Goal: Task Accomplishment & Management: Manage account settings

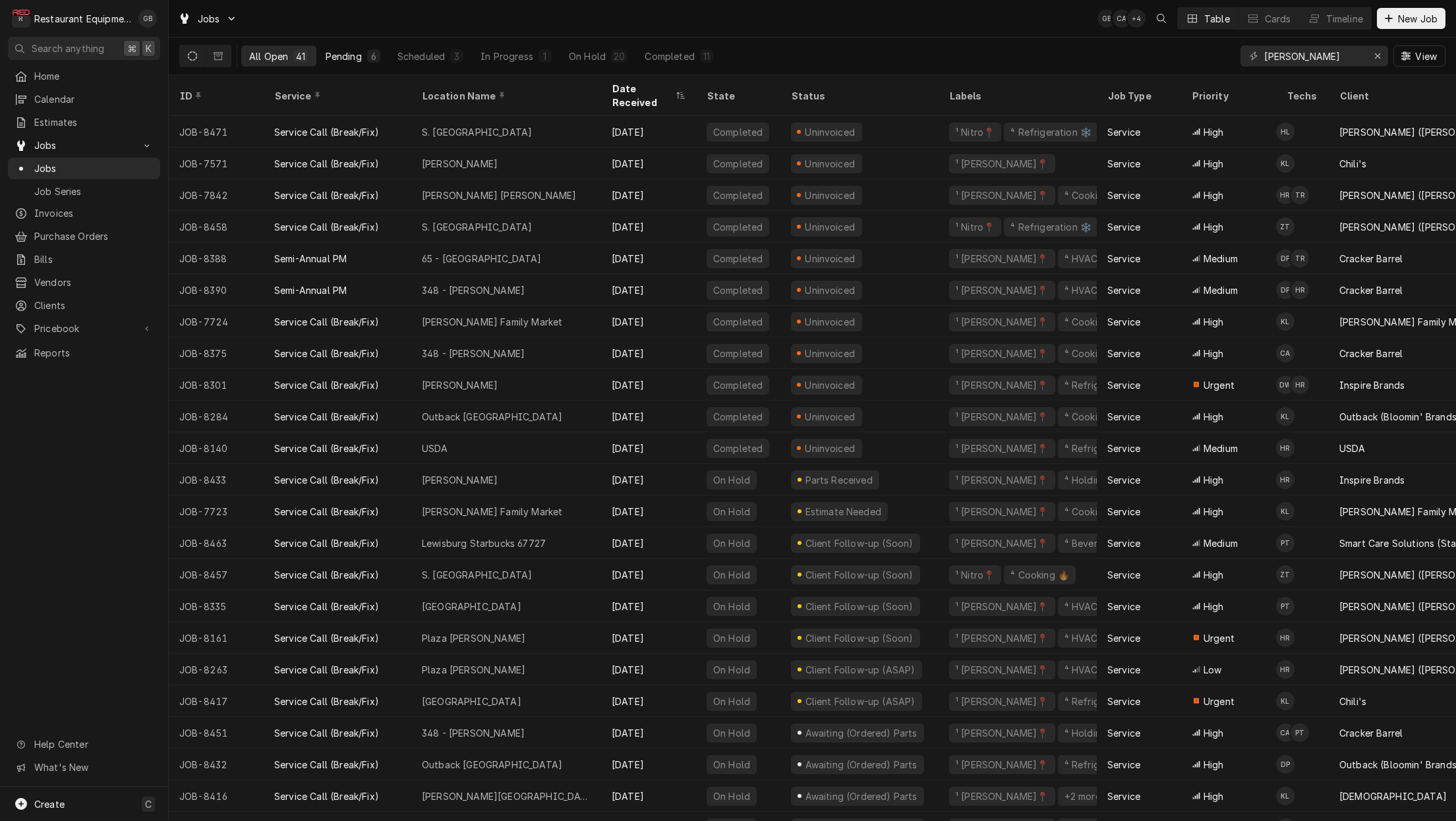
click at [329, 52] on div "Pending" at bounding box center [343, 57] width 36 height 14
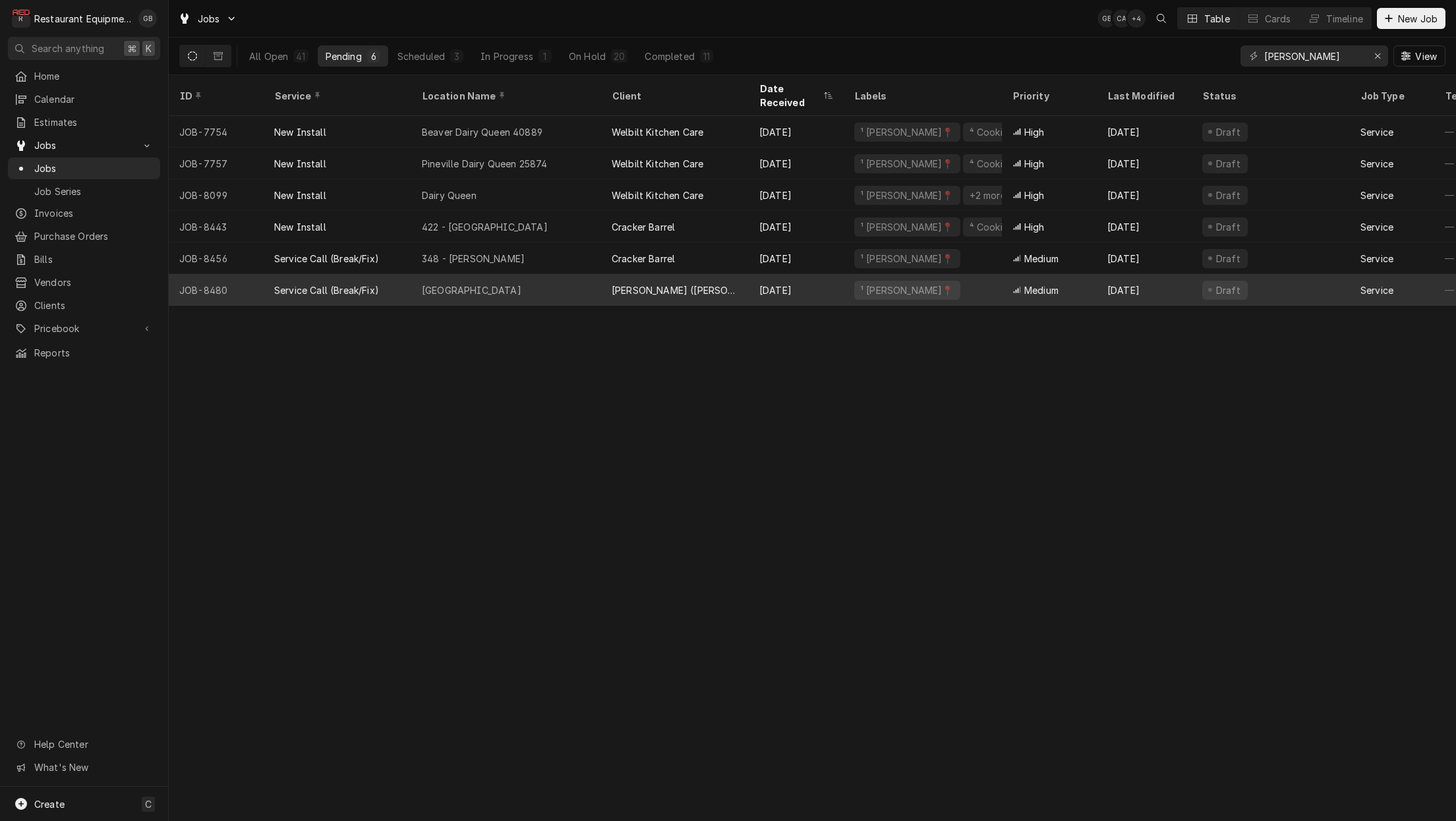
click at [515, 276] on div "Fayetteville" at bounding box center [506, 290] width 190 height 32
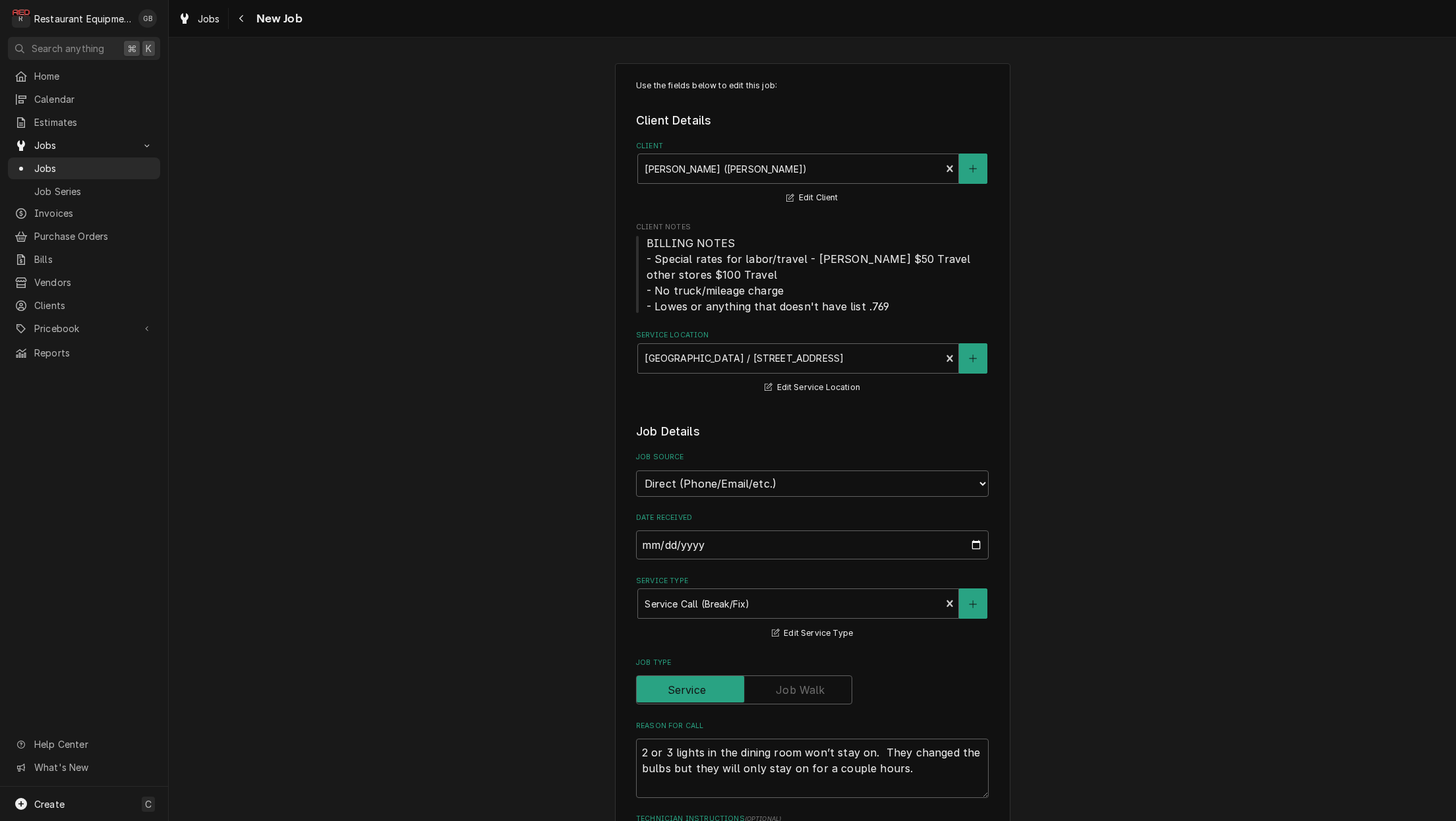
type textarea "x"
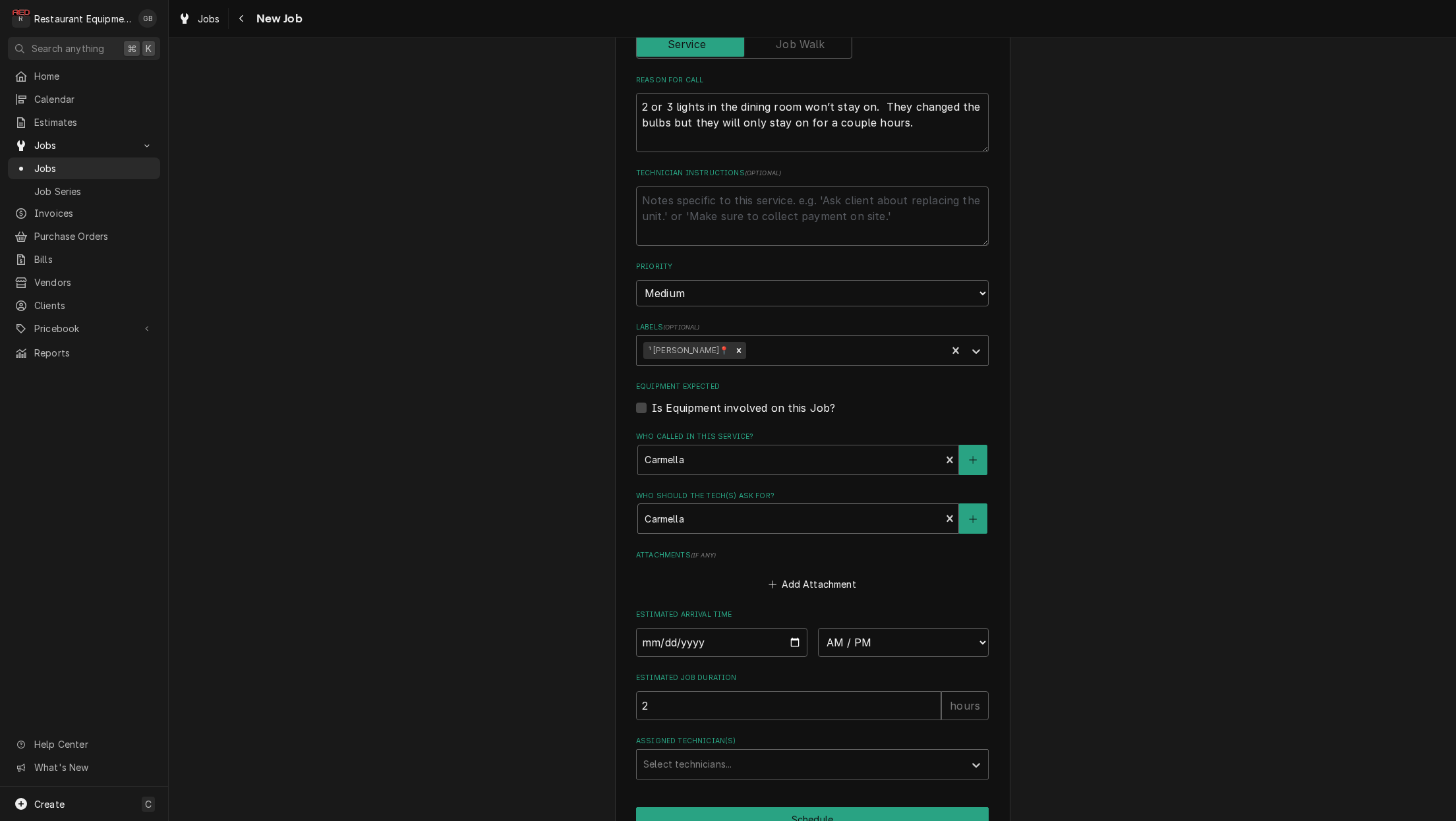
scroll to position [649, 0]
click at [652, 625] on input "Date" at bounding box center [721, 639] width 172 height 29
type input "2025-08-12"
type textarea "x"
select select "08:30:00"
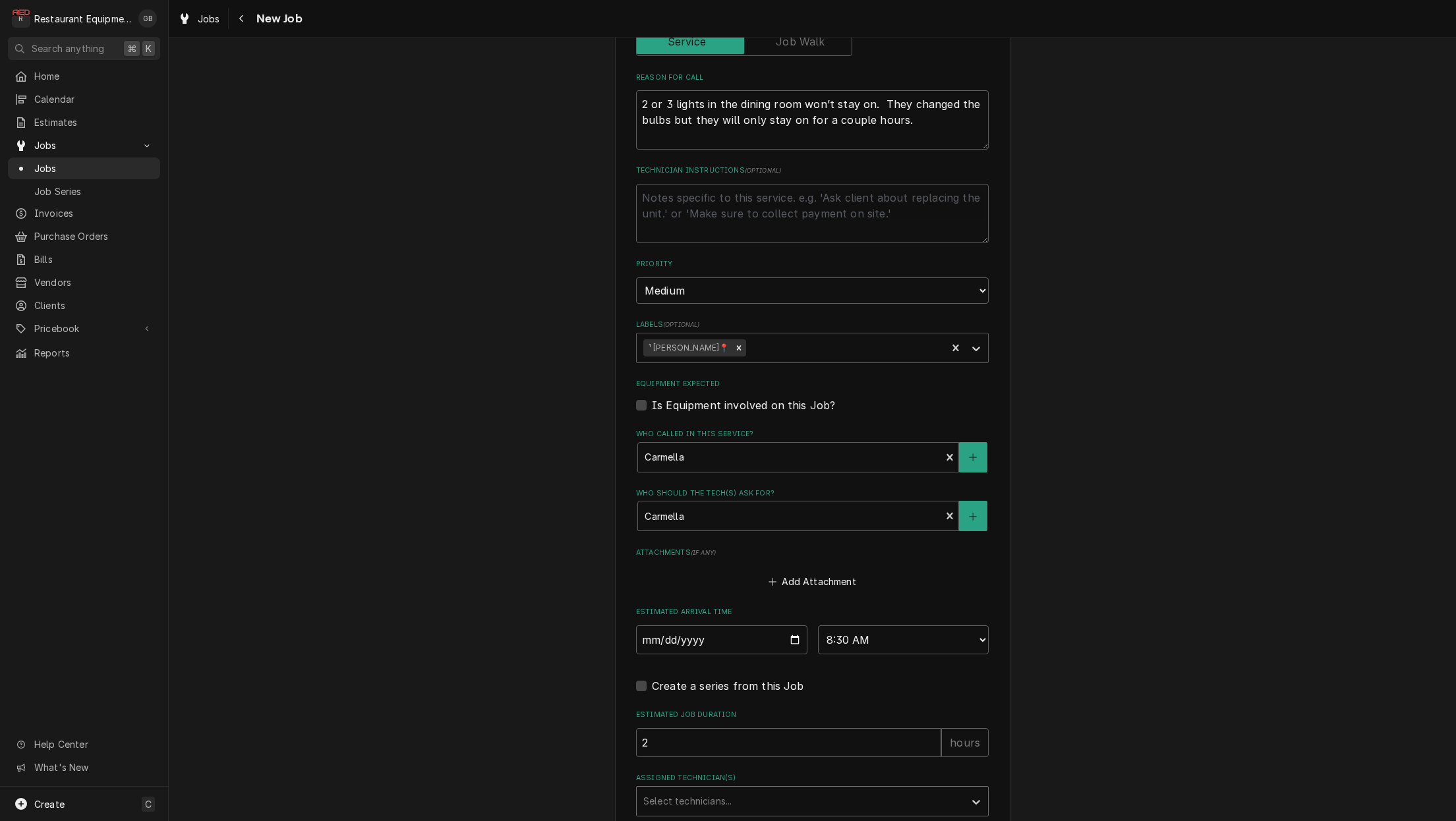
click at [740, 787] on div "Select technicians..." at bounding box center [800, 801] width 328 height 29
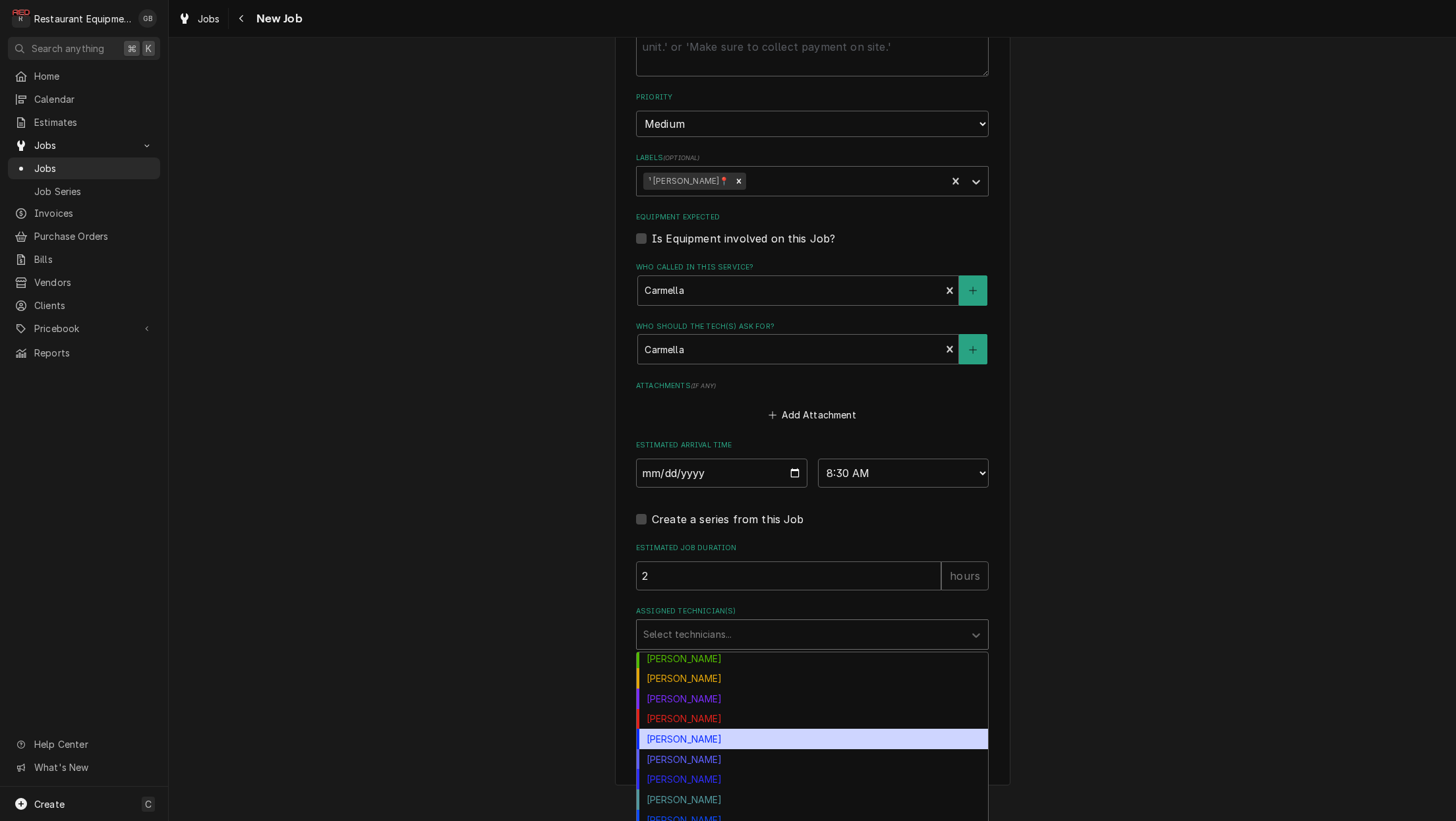
scroll to position [146, 0]
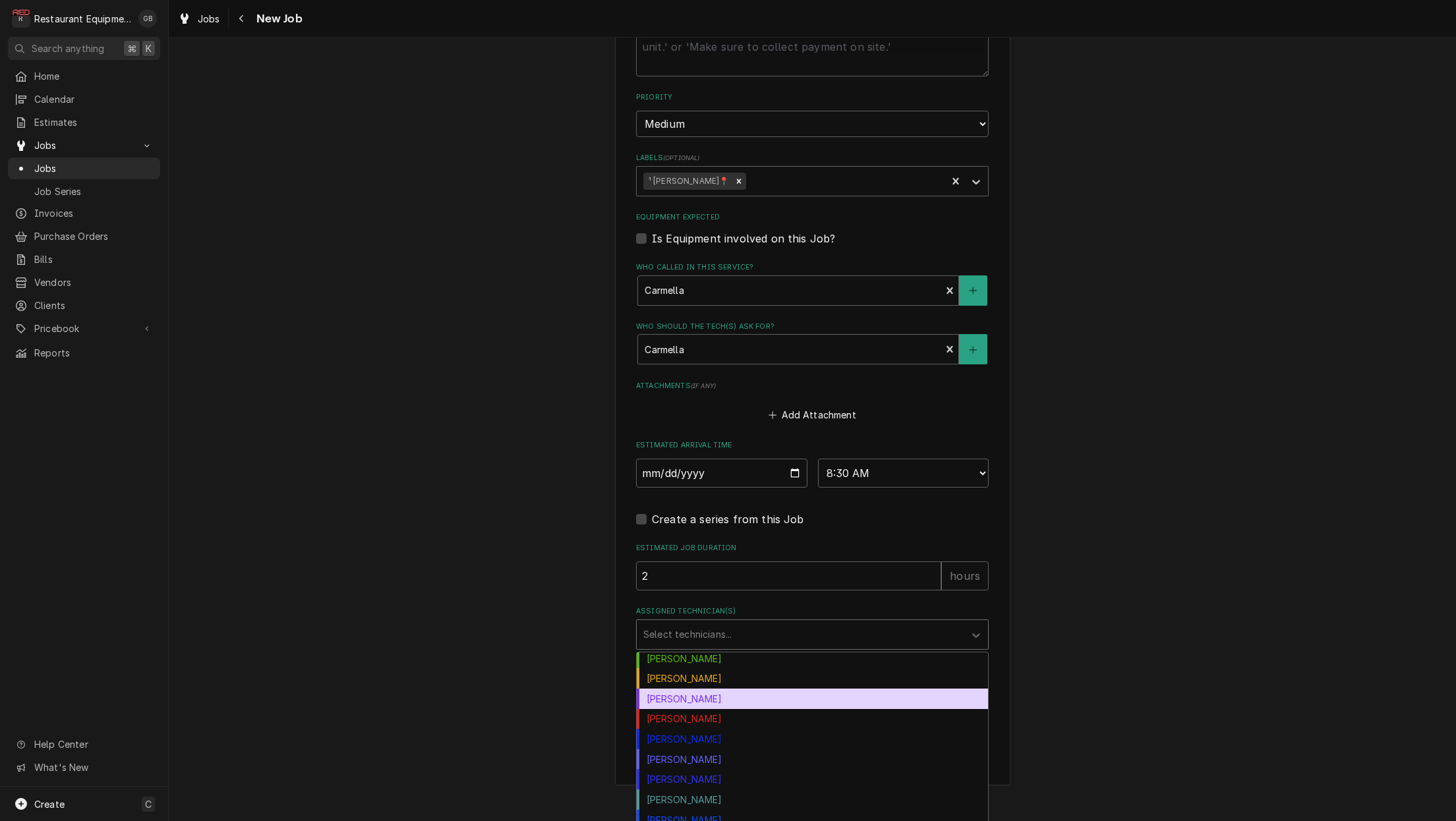
click at [678, 689] on div "[PERSON_NAME]" at bounding box center [812, 699] width 351 height 20
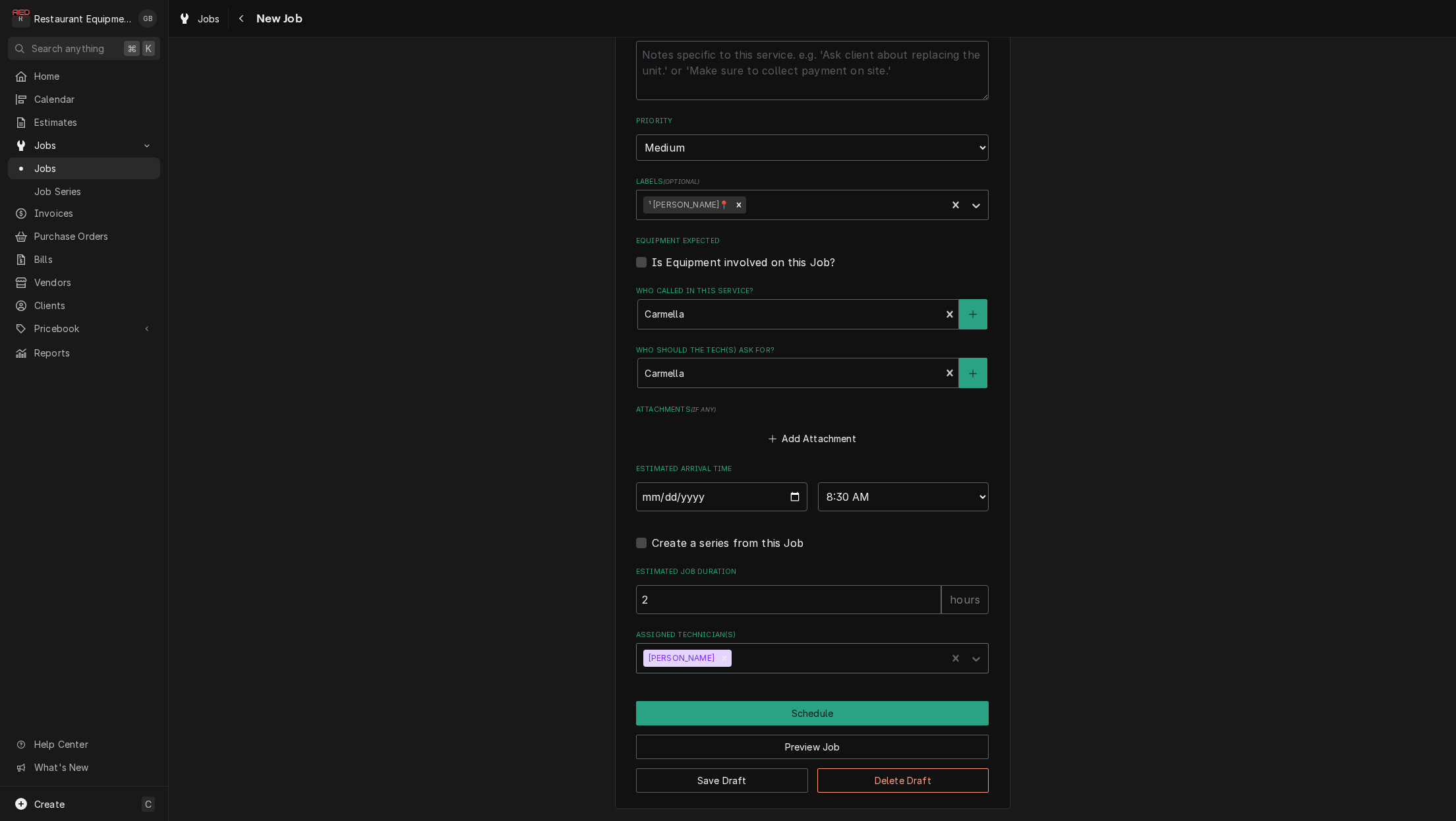
scroll to position [762, 0]
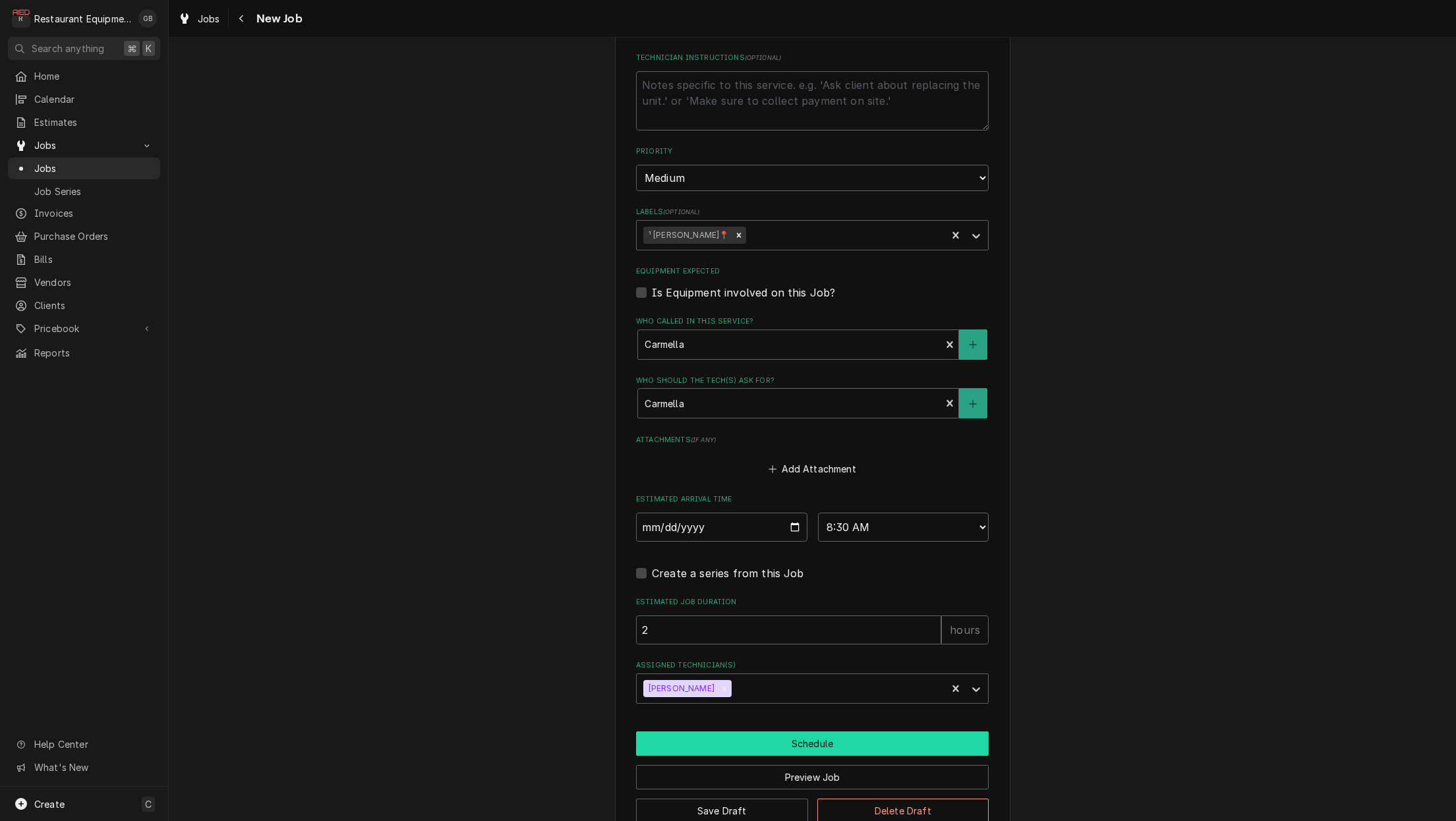
click at [794, 732] on button "Schedule" at bounding box center [812, 744] width 353 height 25
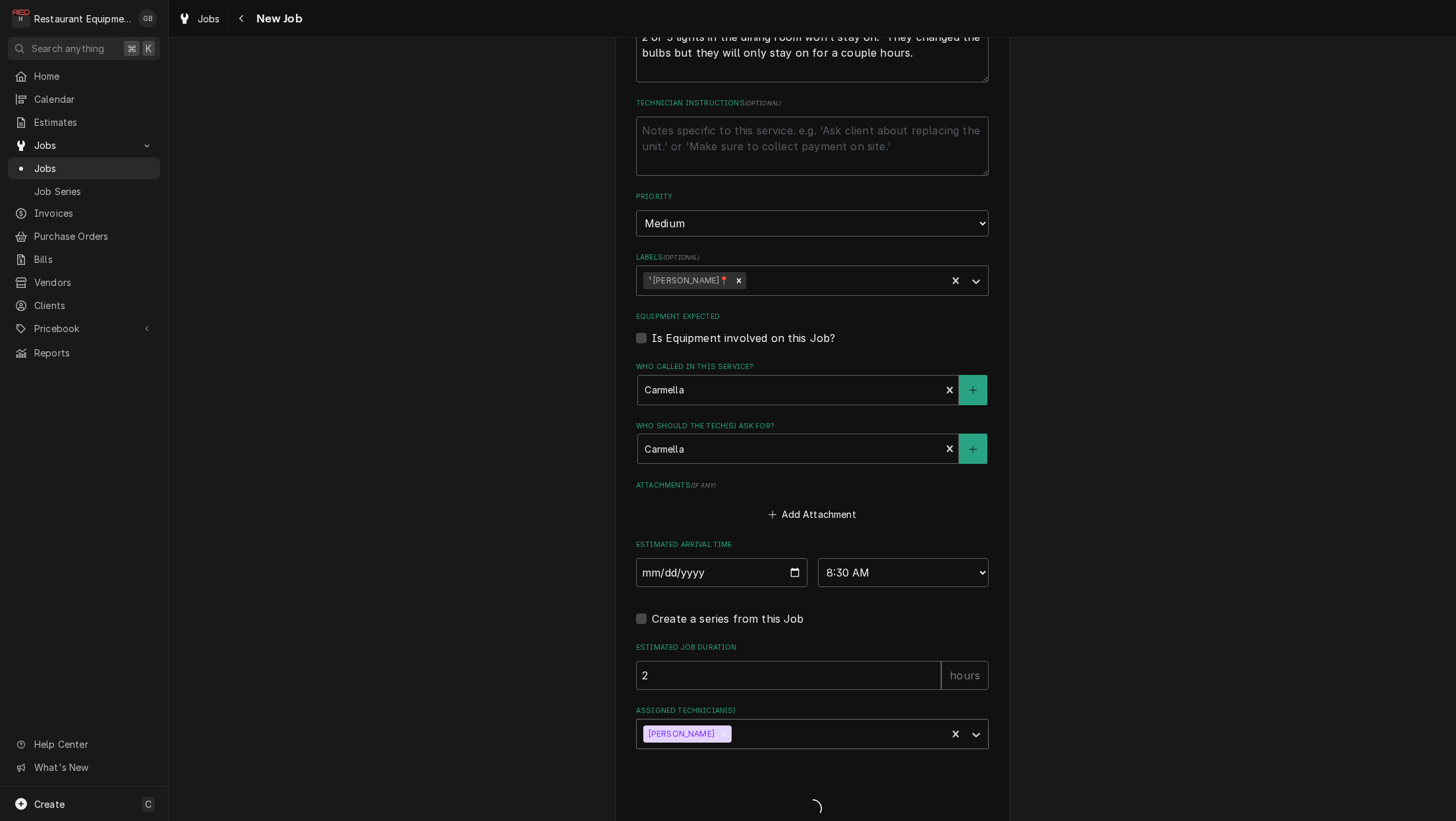
type textarea "x"
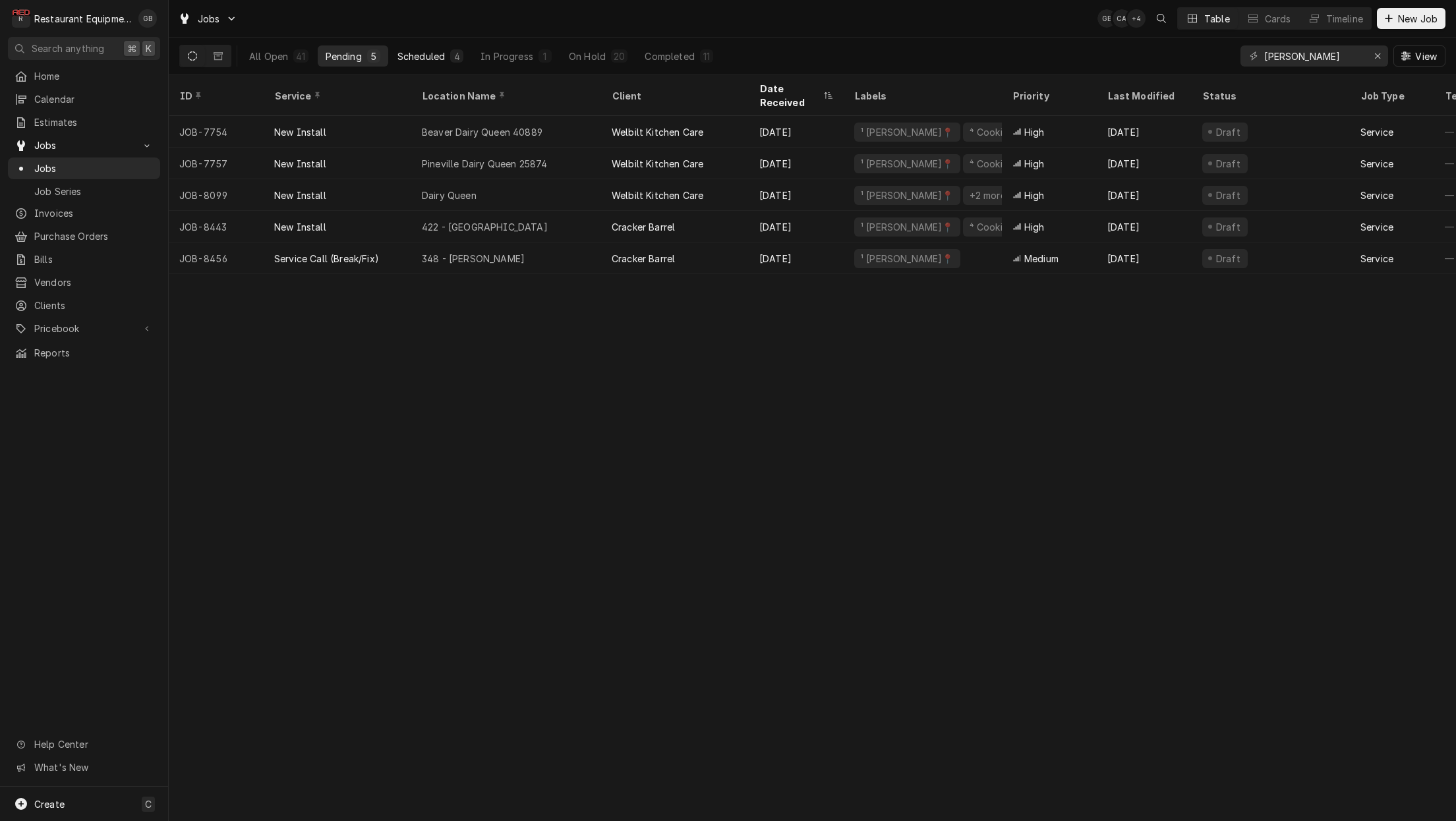
click at [426, 59] on div "Scheduled" at bounding box center [421, 57] width 47 height 14
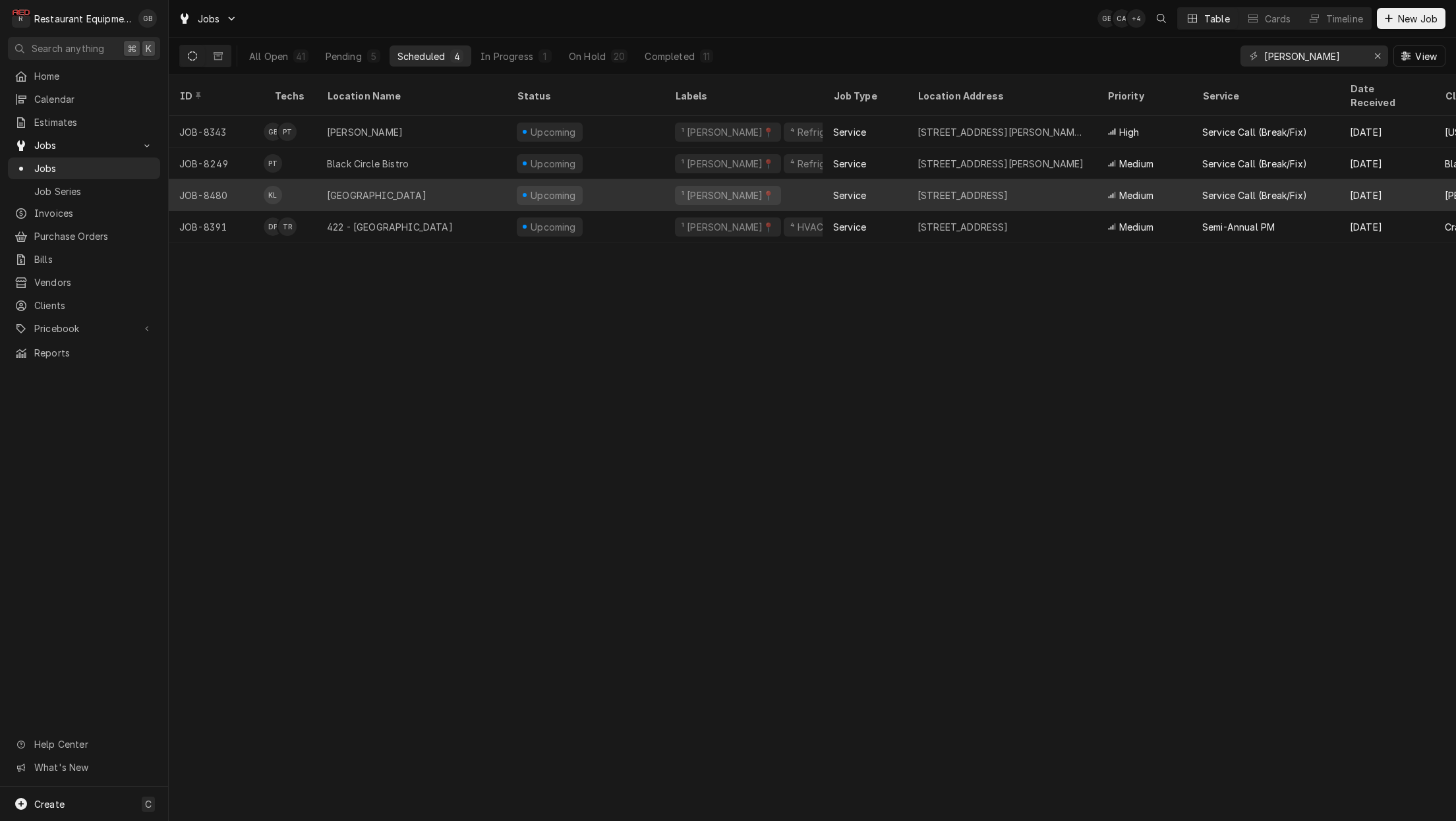
click at [366, 189] on div "Fayetteville" at bounding box center [377, 196] width 100 height 14
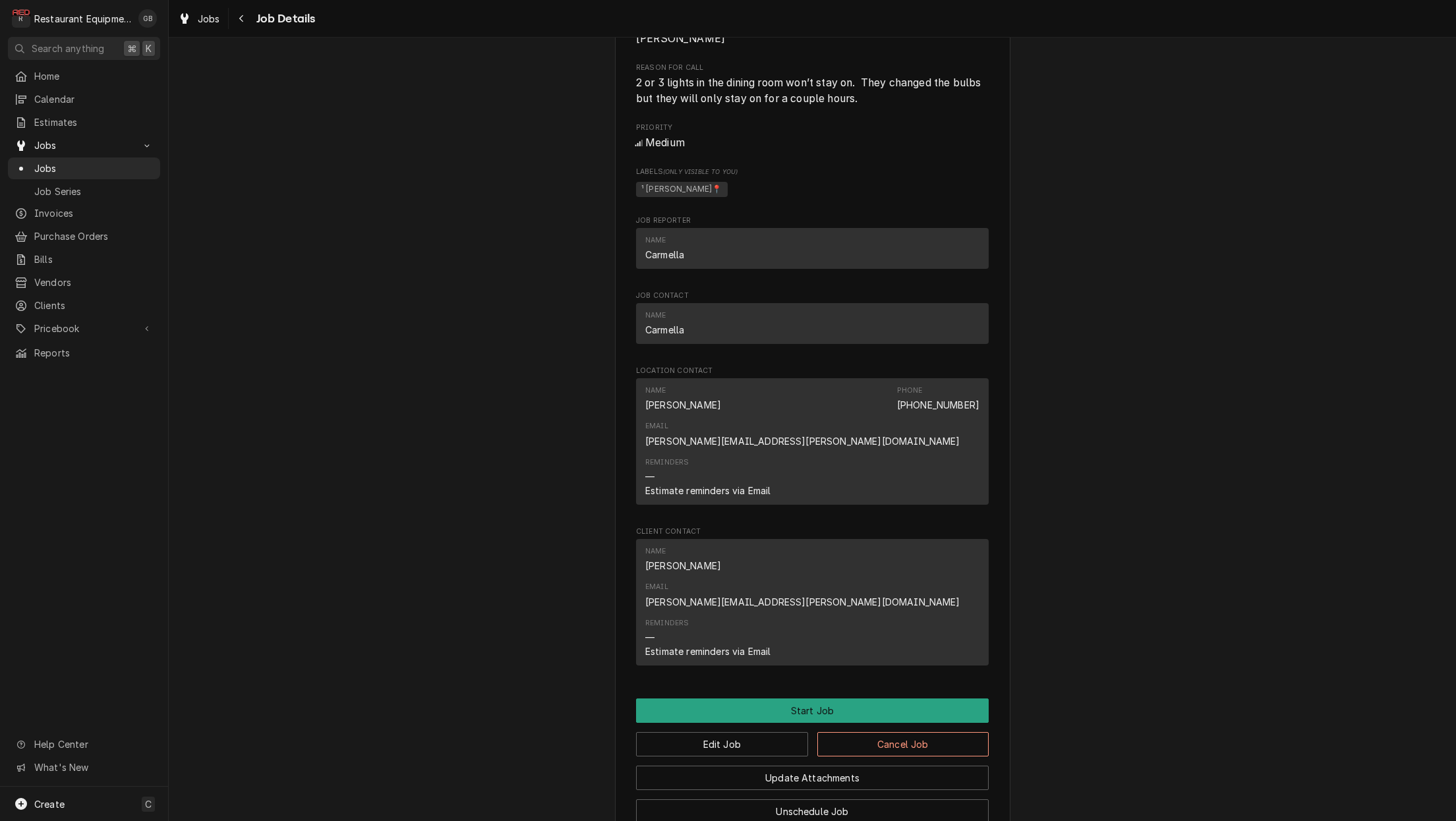
scroll to position [673, 0]
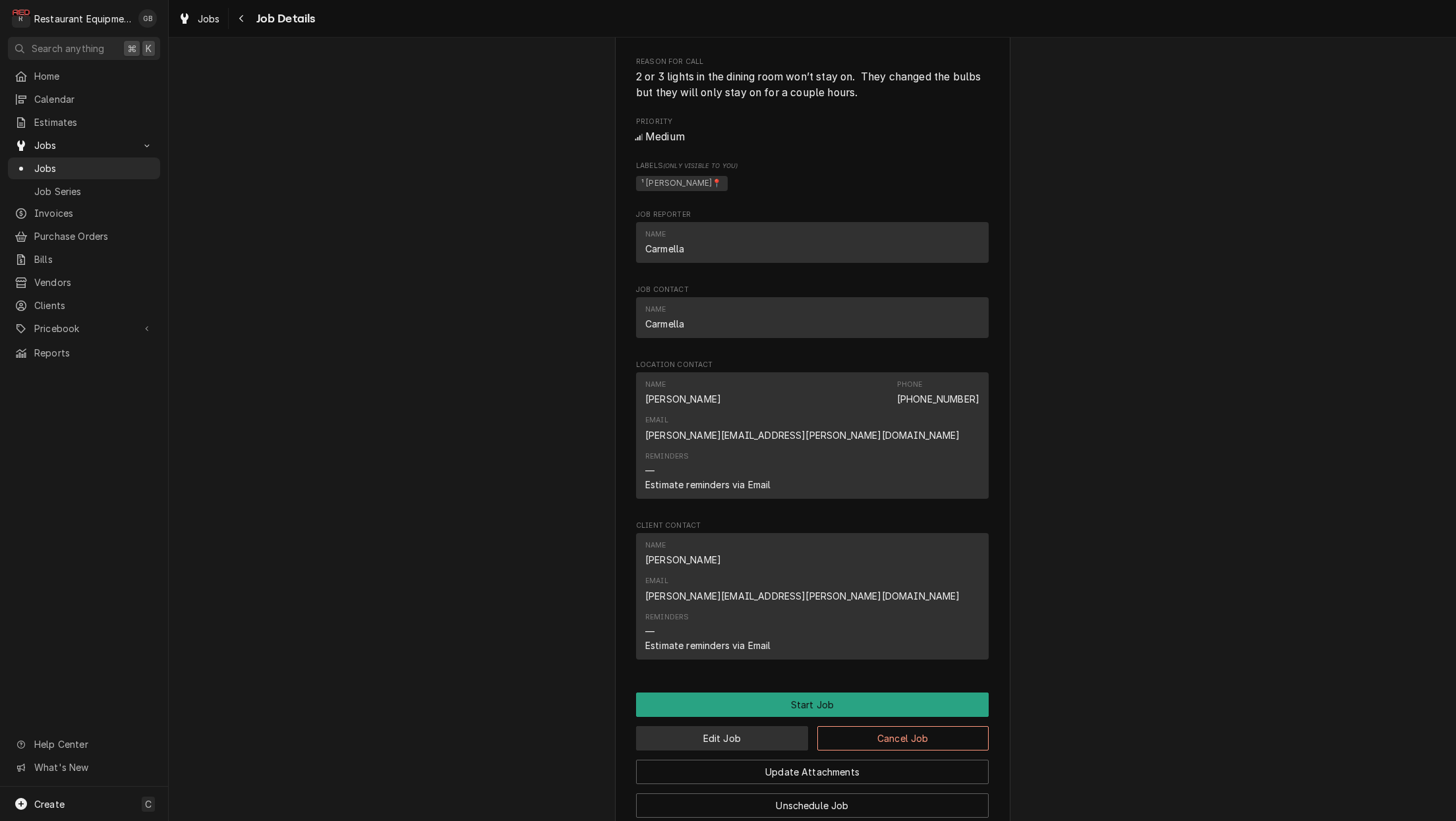
click at [761, 726] on button "Edit Job" at bounding box center [722, 738] width 172 height 25
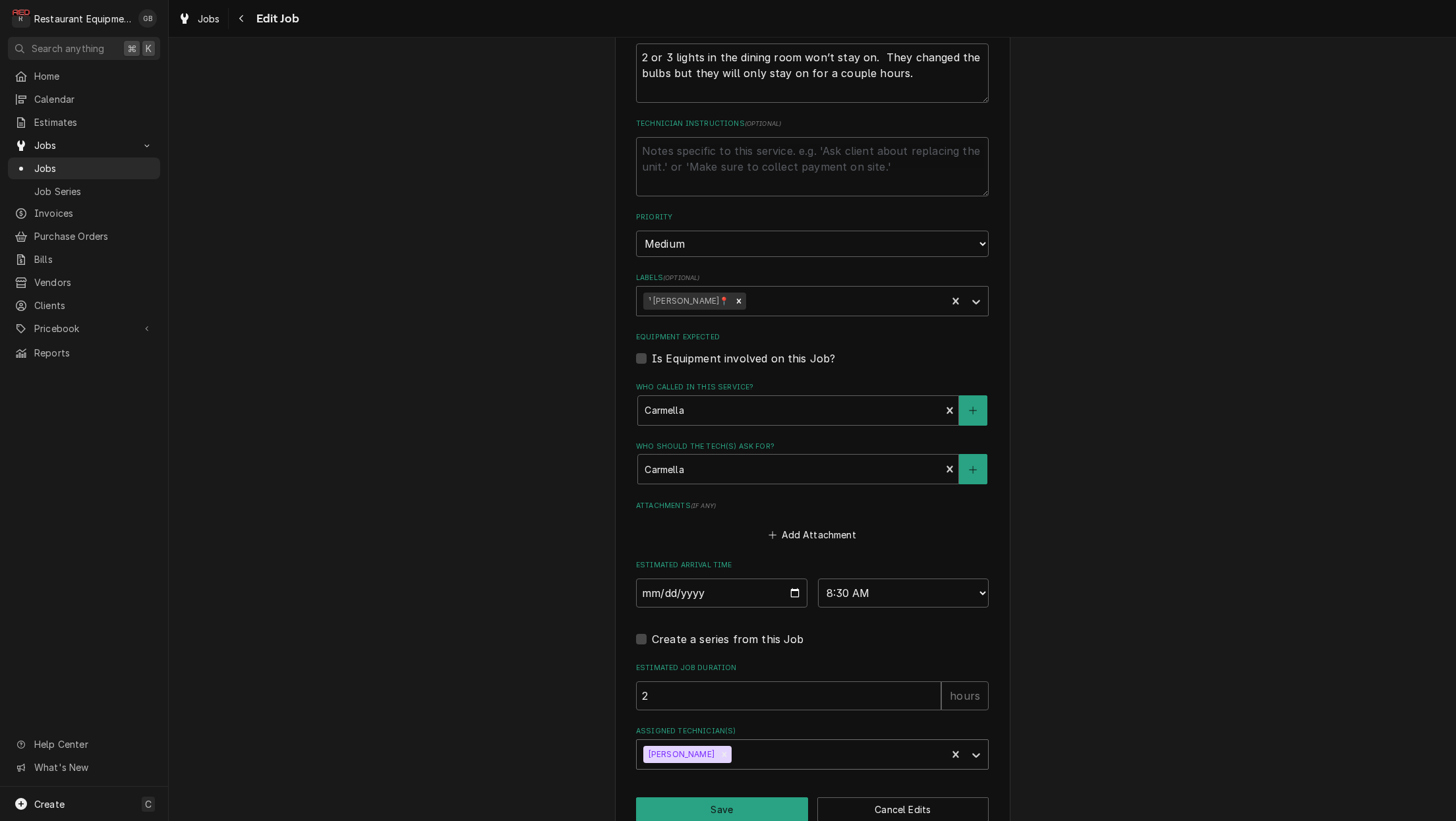
scroll to position [694, 0]
click at [720, 752] on icon "Remove Kaleb Lewis" at bounding box center [724, 756] width 9 height 9
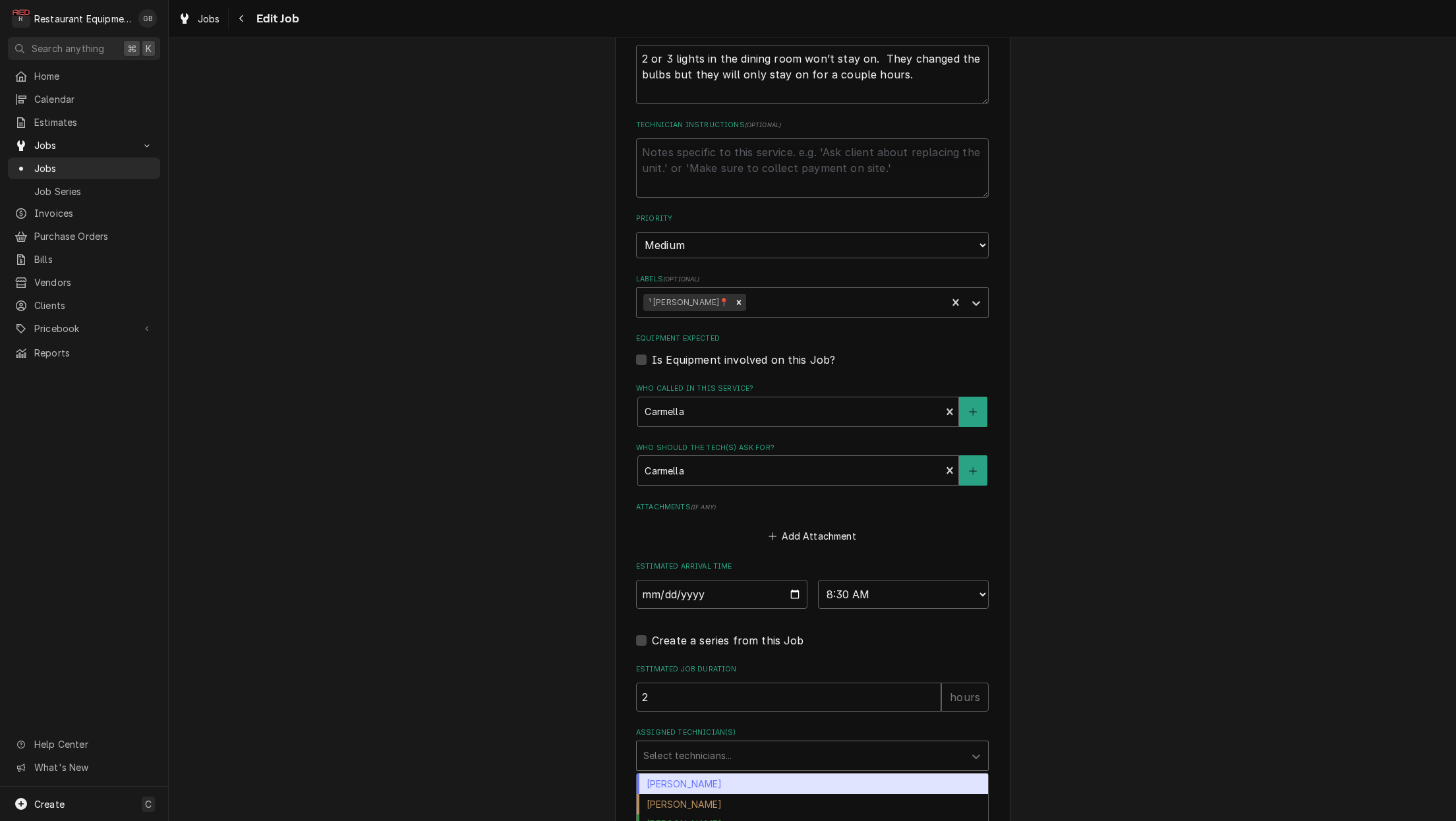
click at [709, 749] on div "Select technicians..." at bounding box center [800, 756] width 314 height 14
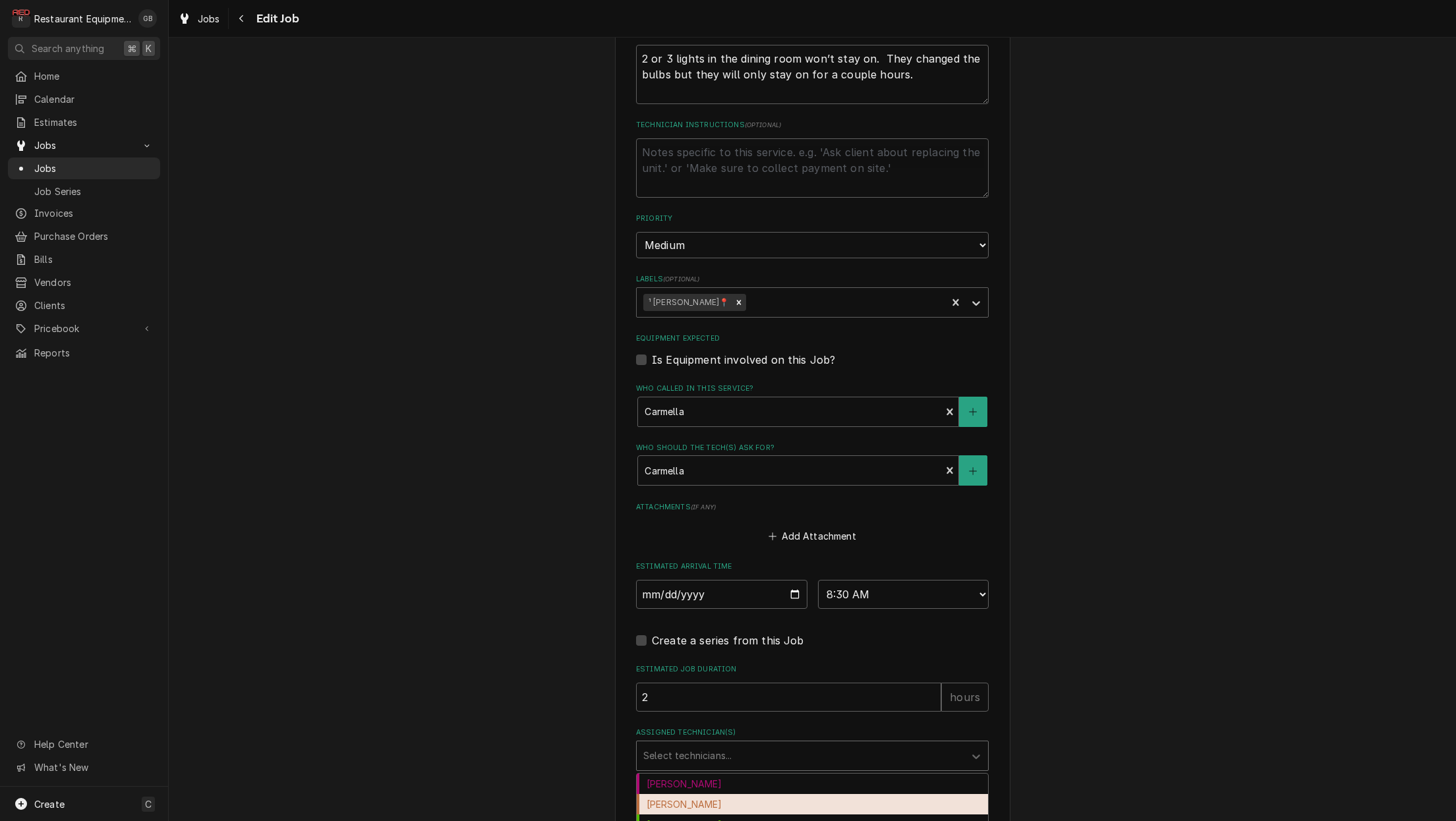
click at [696, 794] on div "[PERSON_NAME]" at bounding box center [812, 804] width 351 height 20
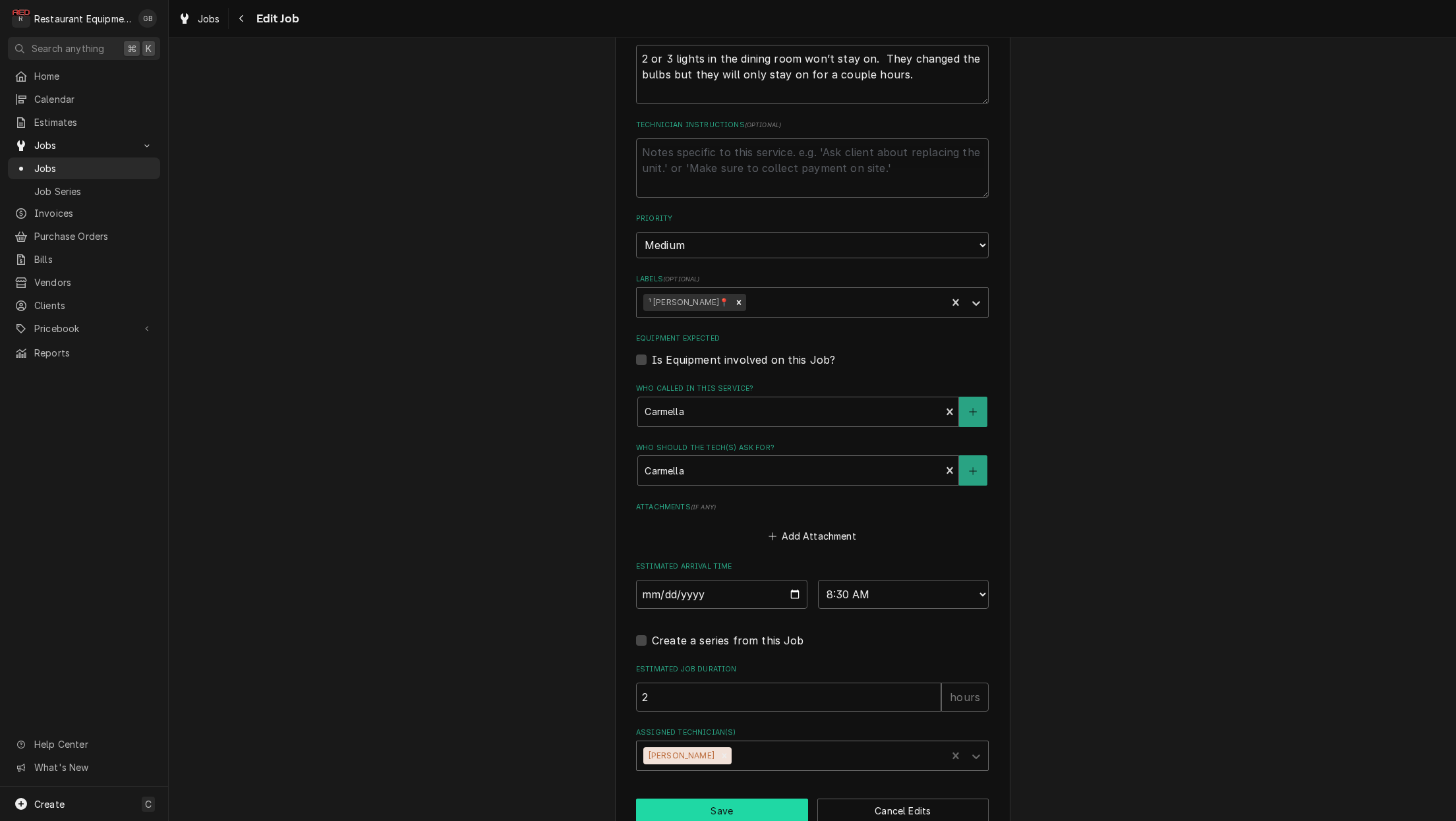
click at [702, 799] on button "Save" at bounding box center [722, 811] width 172 height 25
type textarea "x"
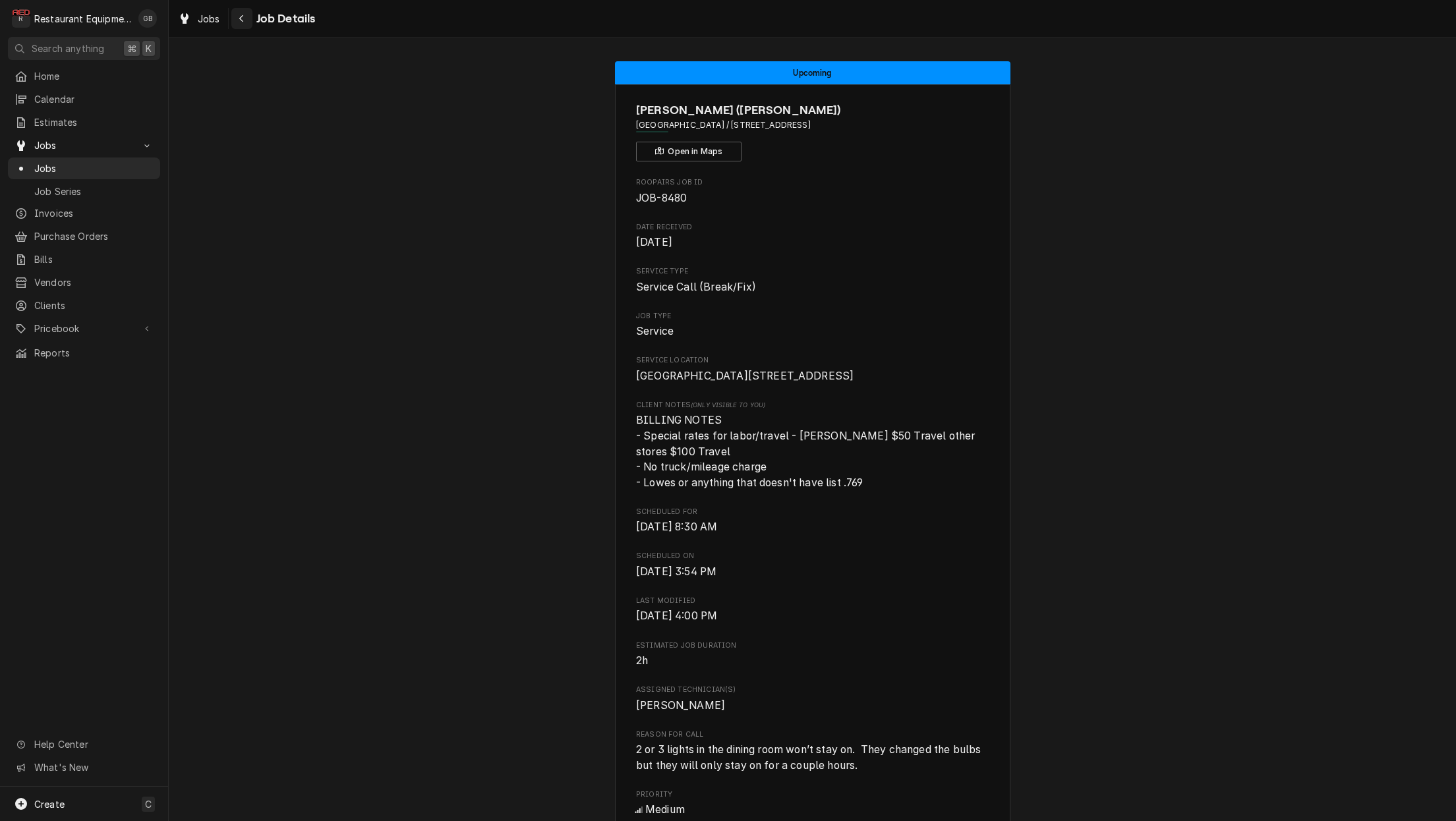
click at [235, 16] on div "Navigate back" at bounding box center [242, 18] width 13 height 13
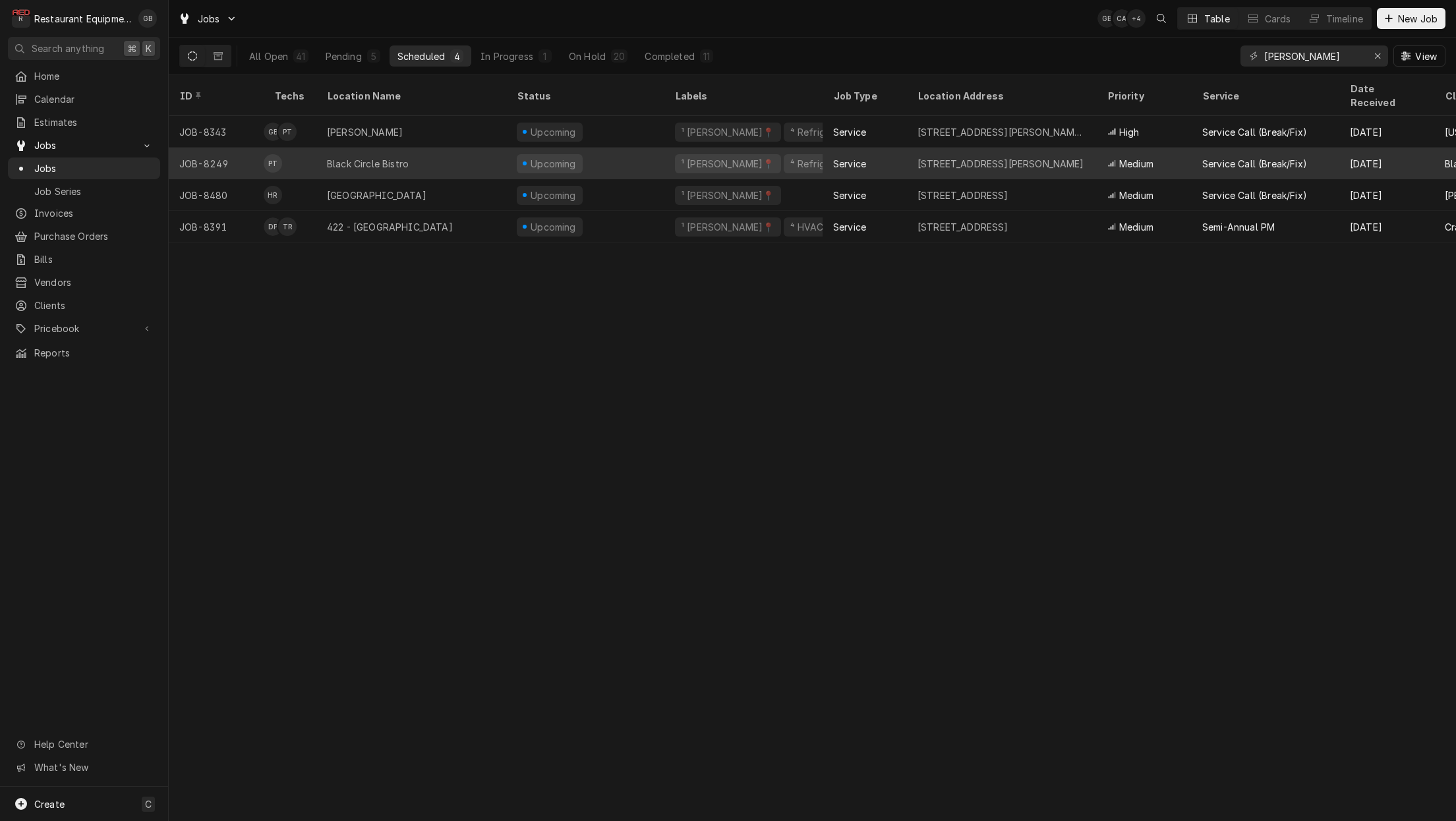
click at [394, 157] on div "Black Circle Bistro" at bounding box center [368, 164] width 82 height 14
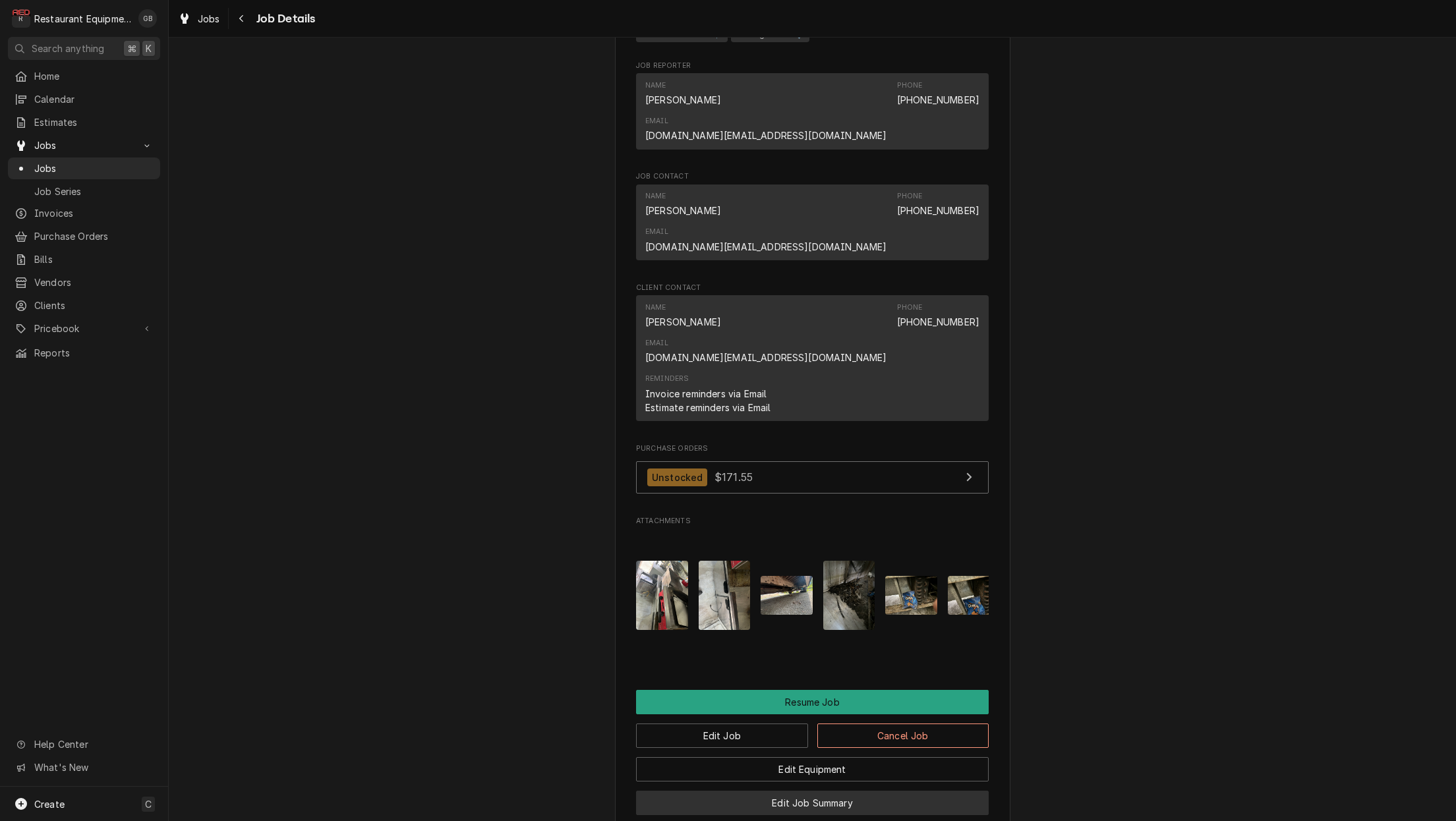
scroll to position [1070, 0]
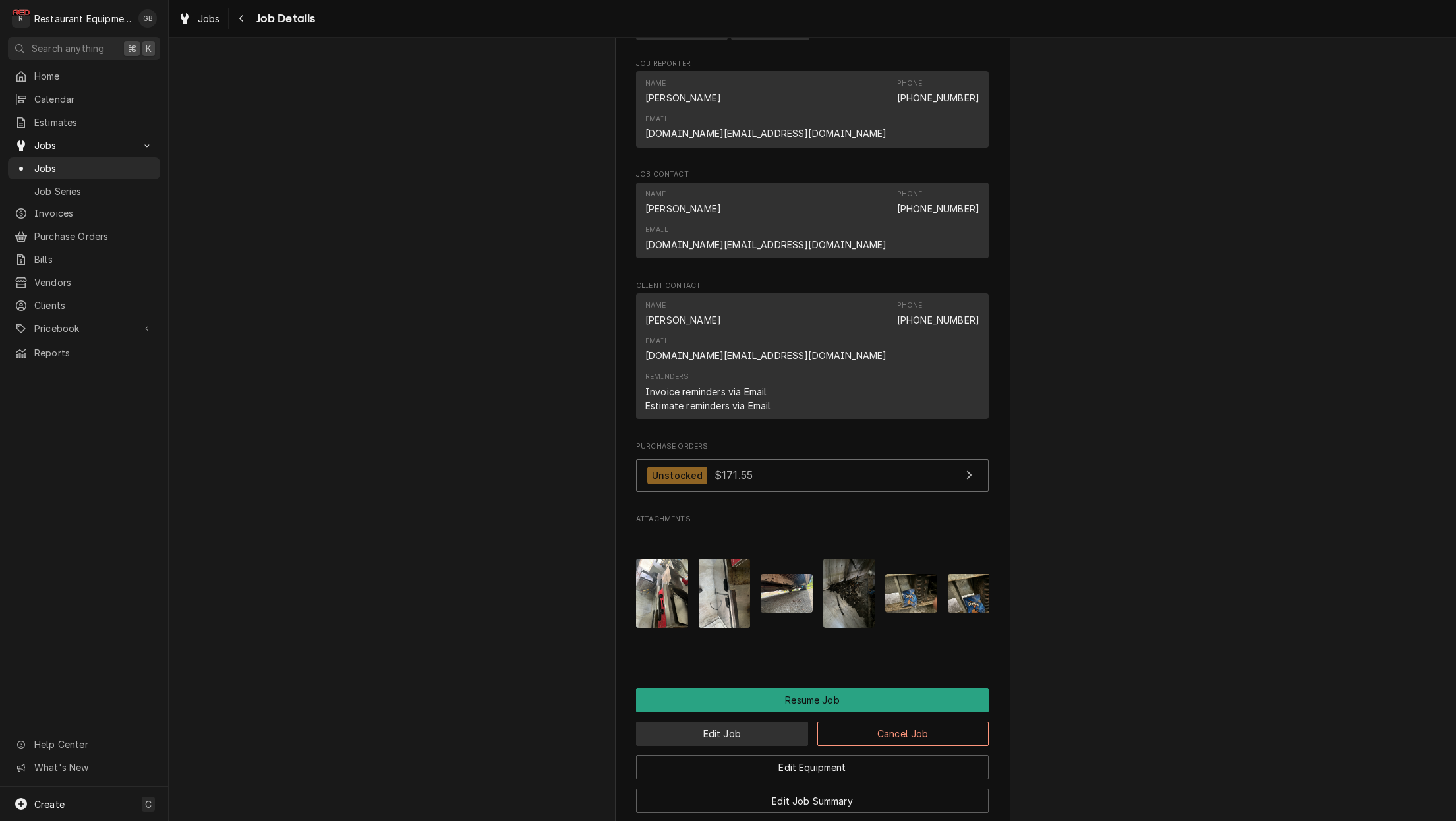
click at [737, 722] on button "Edit Job" at bounding box center [722, 734] width 172 height 25
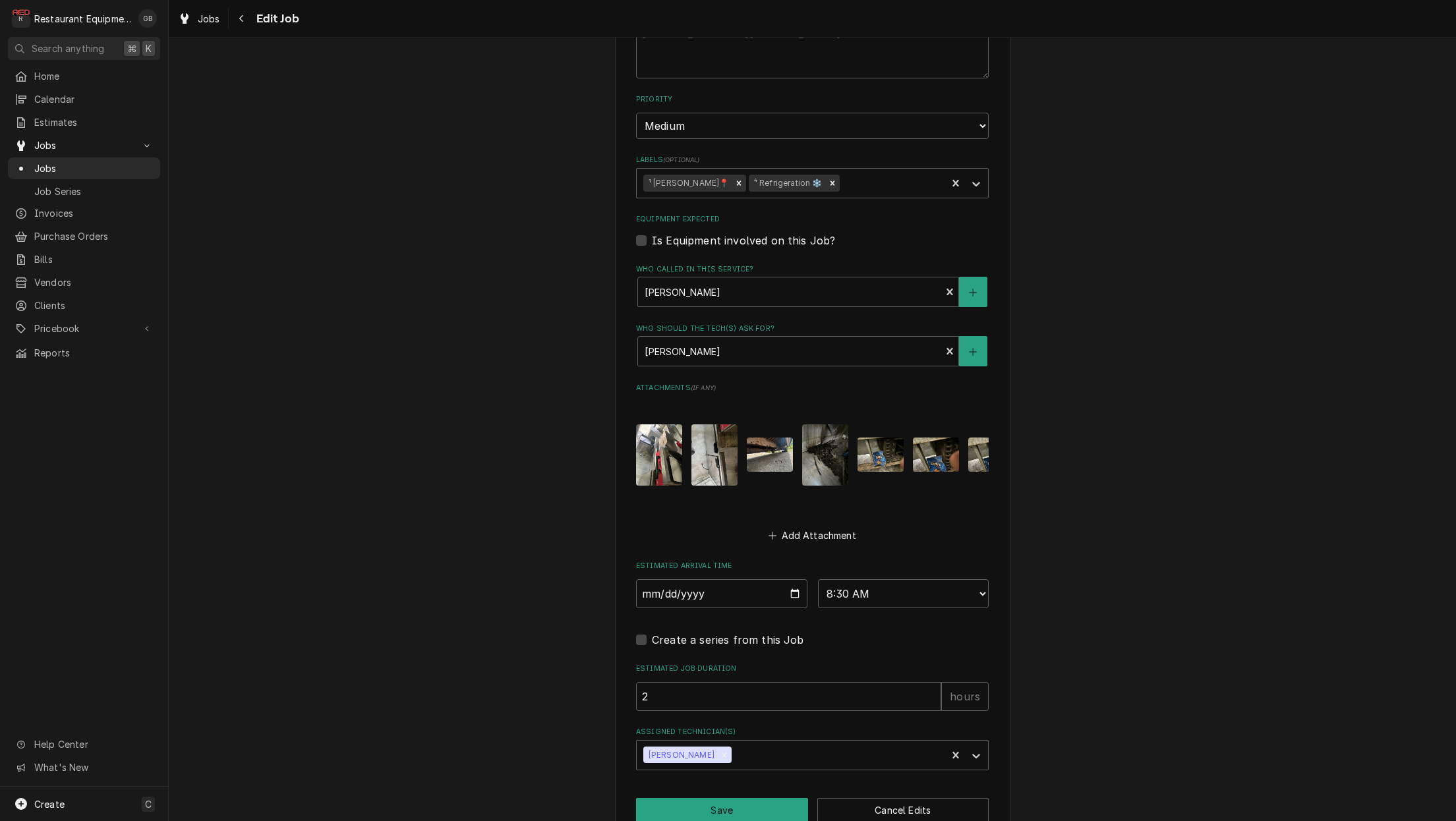
scroll to position [1, 0]
click at [798, 743] on div "Assigned Technician(s)" at bounding box center [836, 755] width 206 height 24
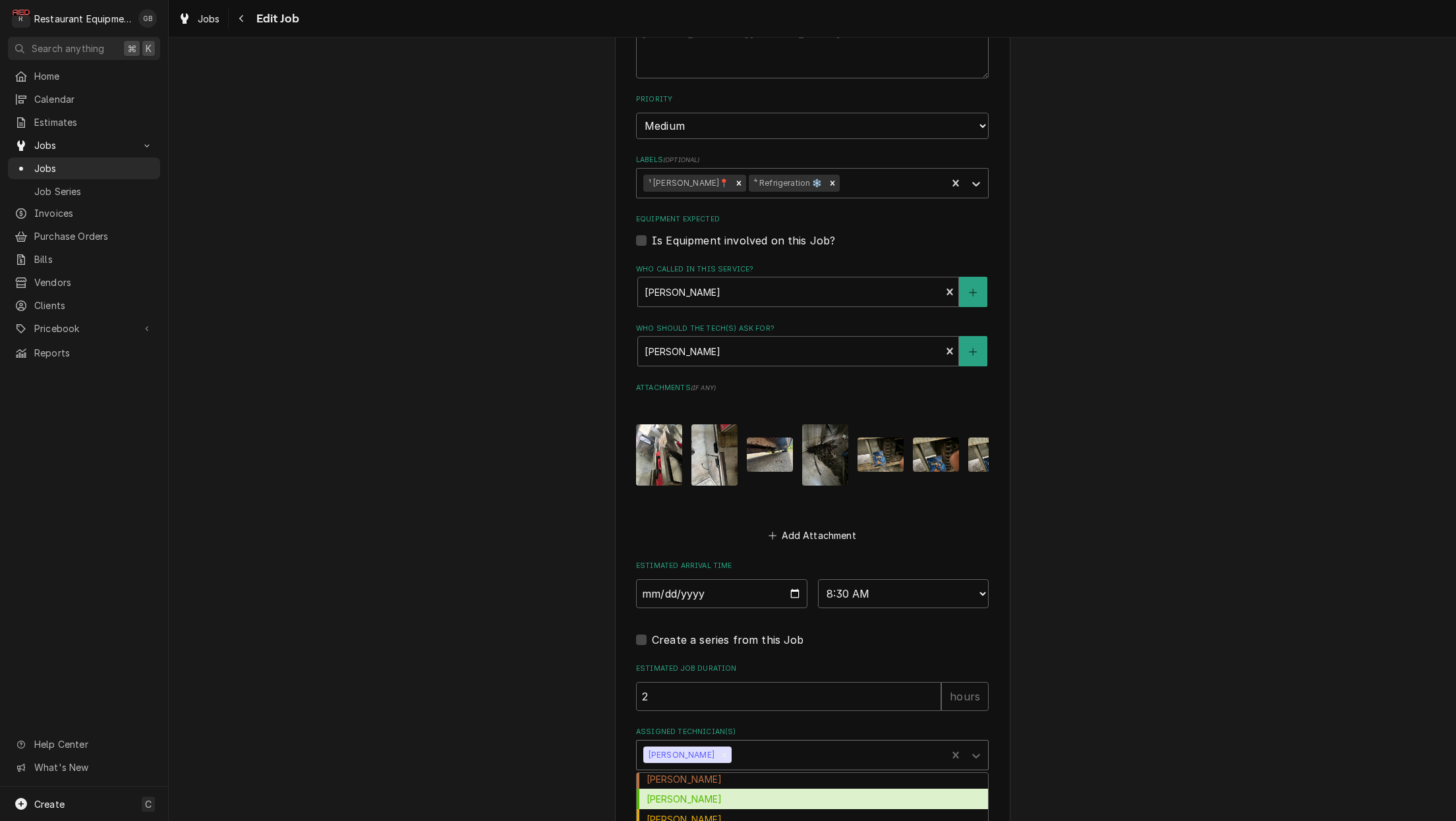
scroll to position [125, 0]
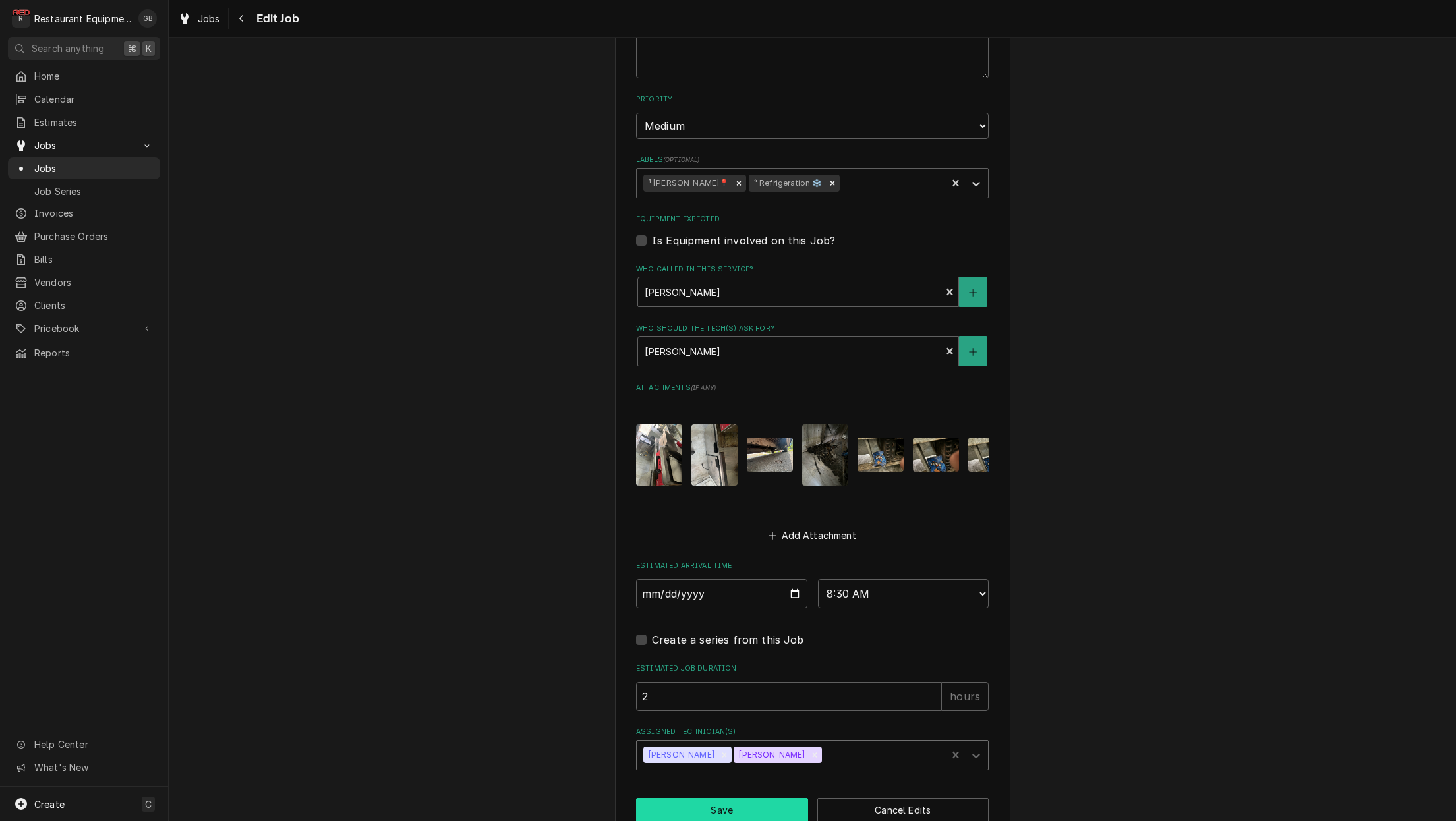
click at [740, 798] on button "Save" at bounding box center [722, 810] width 172 height 25
type textarea "x"
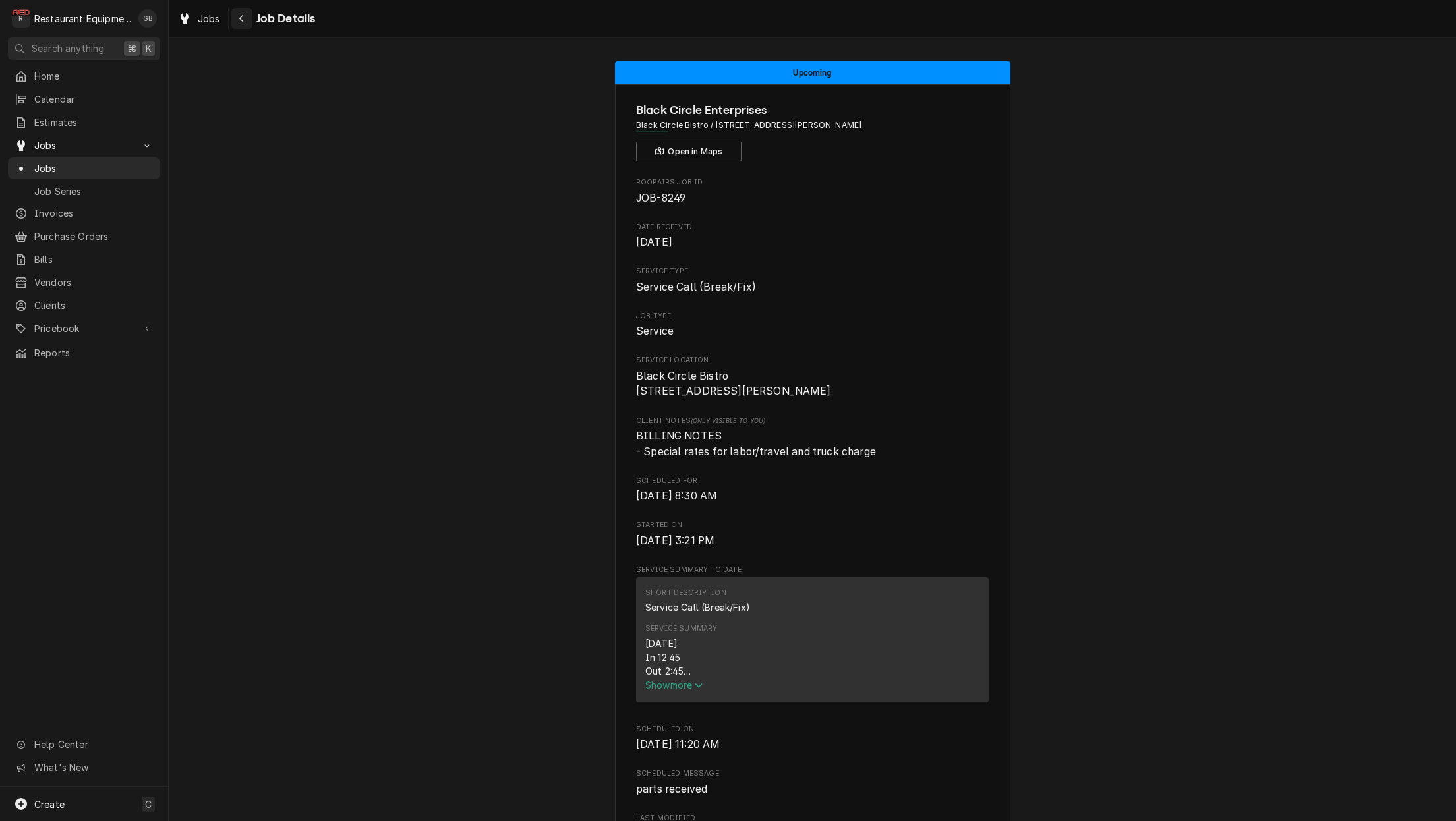
click at [244, 21] on div "Navigate back" at bounding box center [242, 18] width 13 height 13
